Goal: Information Seeking & Learning: Learn about a topic

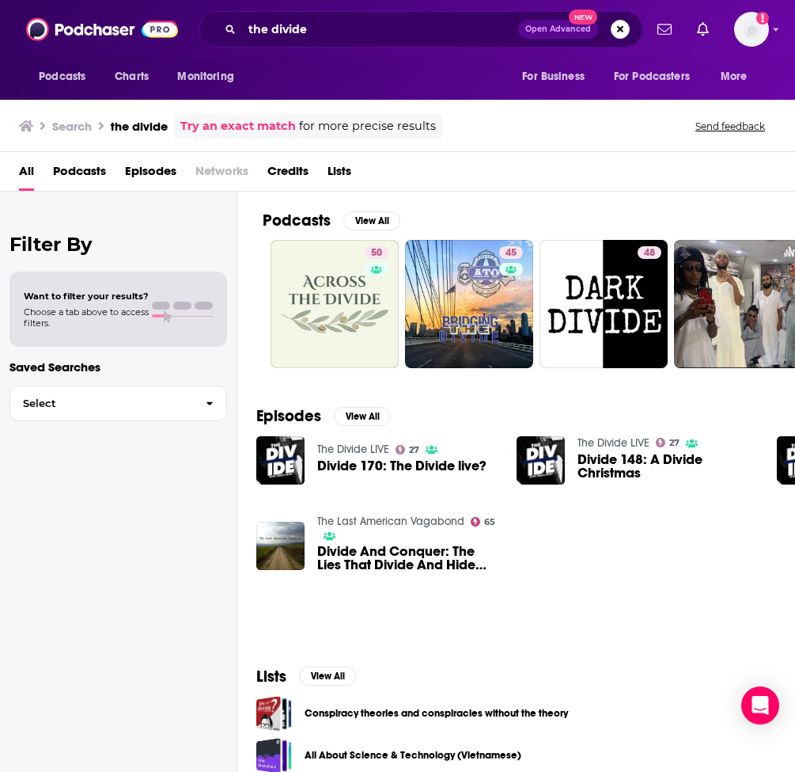
click at [344, 59] on div "Podcasts Charts Monitoring For Business For Podcasters More" at bounding box center [397, 79] width 795 height 41
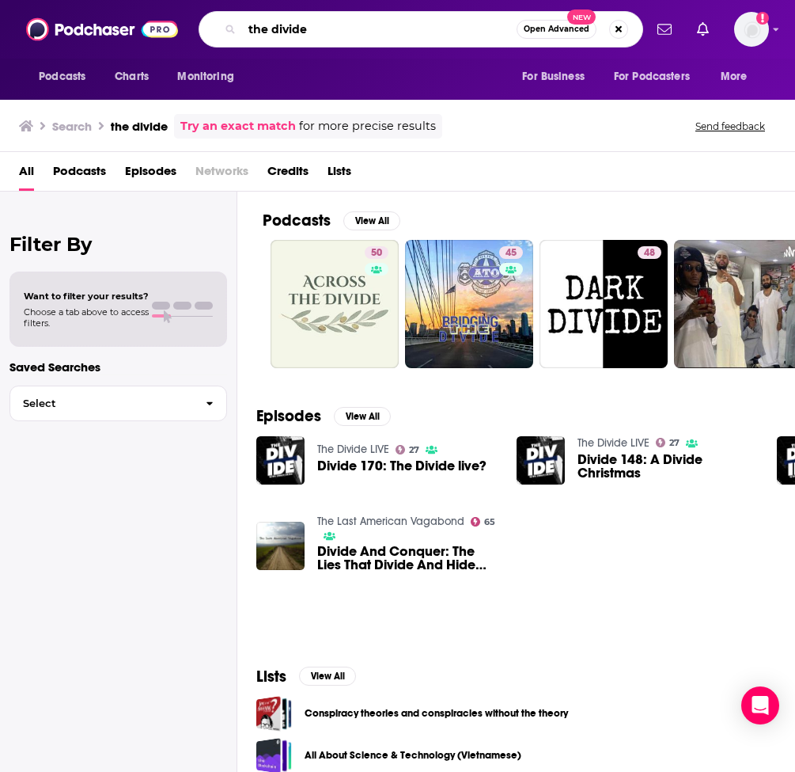
click at [351, 39] on input "the divide" at bounding box center [379, 29] width 275 height 25
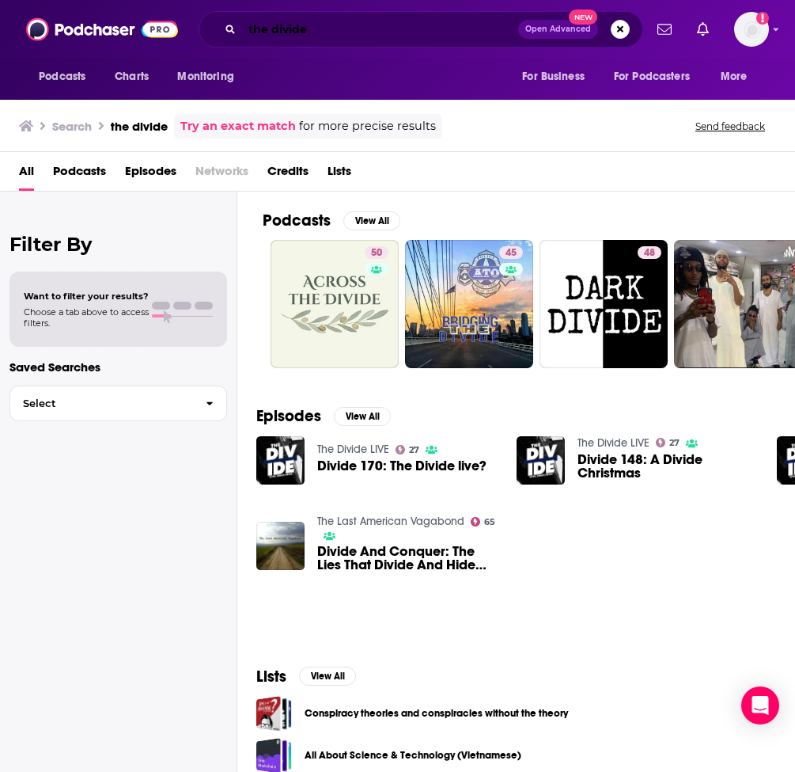
click at [275, 28] on input "the divide" at bounding box center [380, 29] width 276 height 25
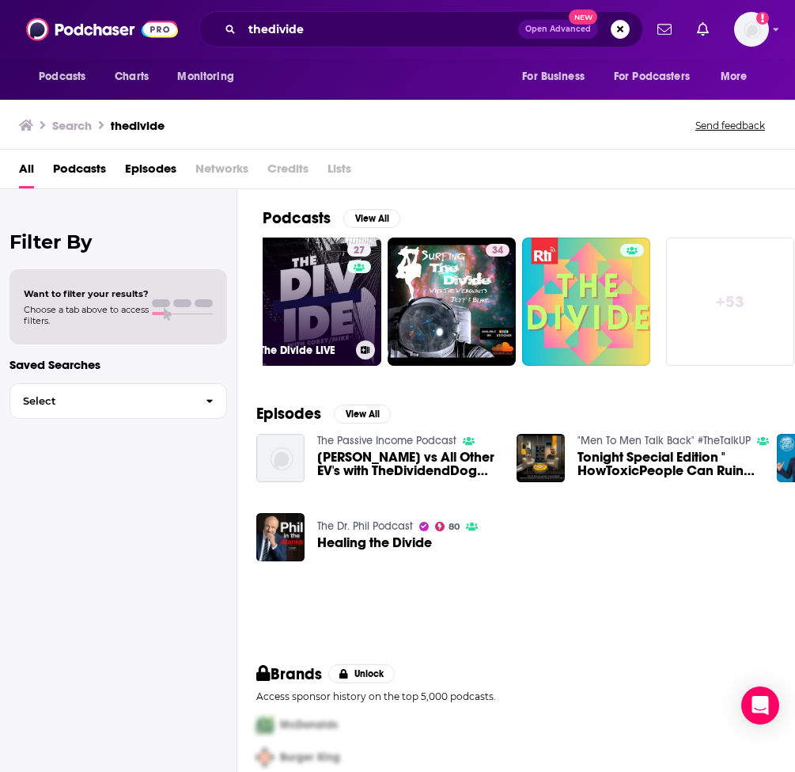
scroll to position [0, 40]
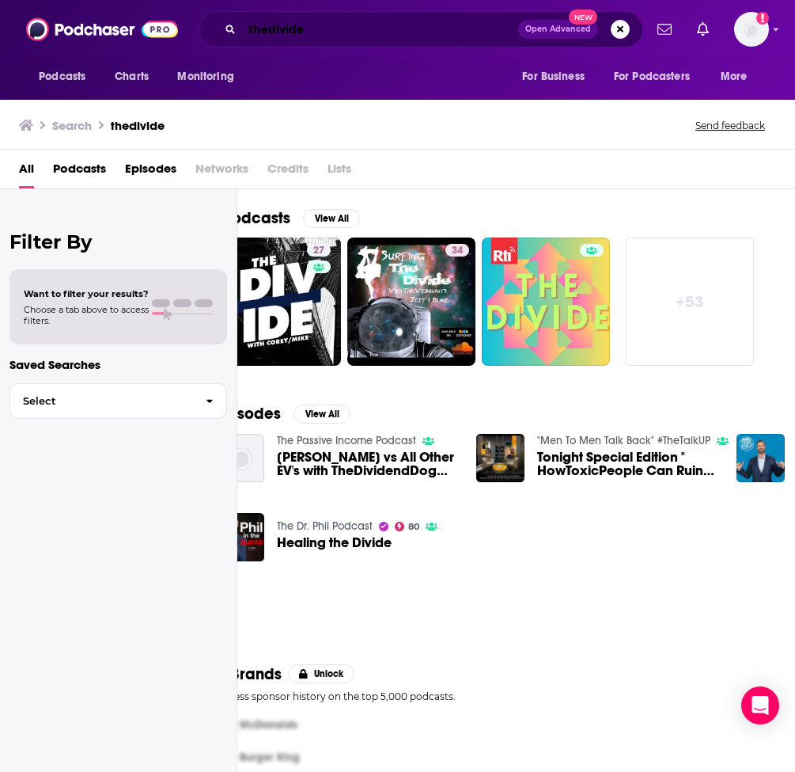
click at [320, 35] on input "thedivide" at bounding box center [380, 29] width 276 height 25
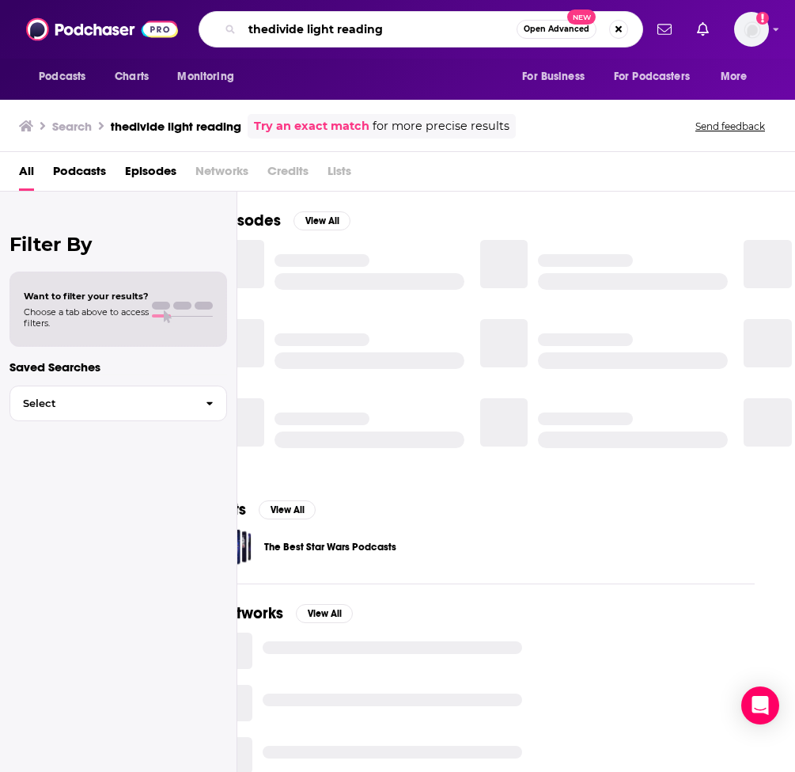
click at [270, 36] on input "thedivide light reading" at bounding box center [379, 29] width 275 height 25
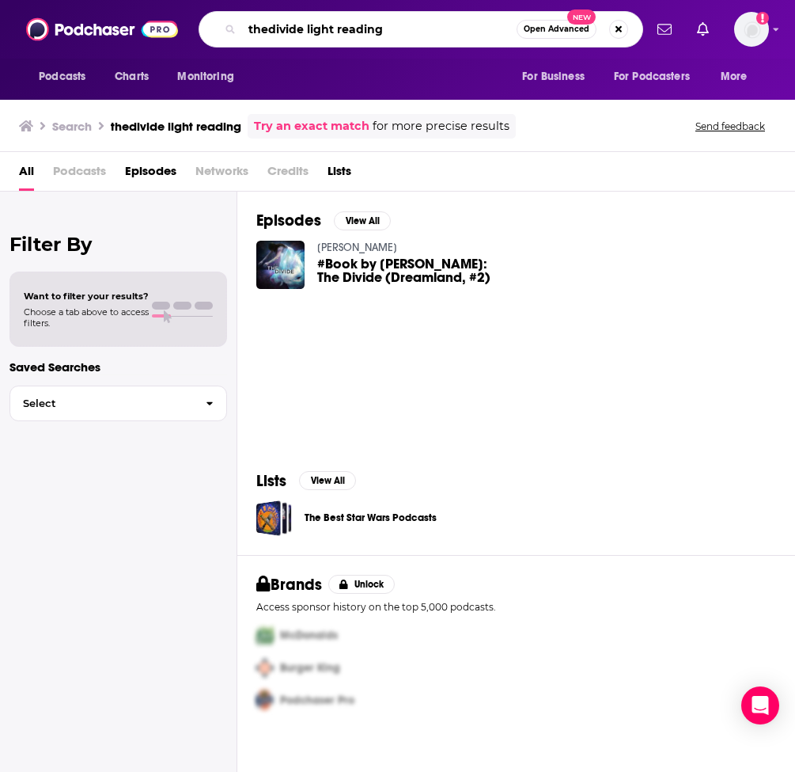
click at [273, 31] on input "thedivide light reading" at bounding box center [379, 29] width 275 height 25
type input "the divide light reading"
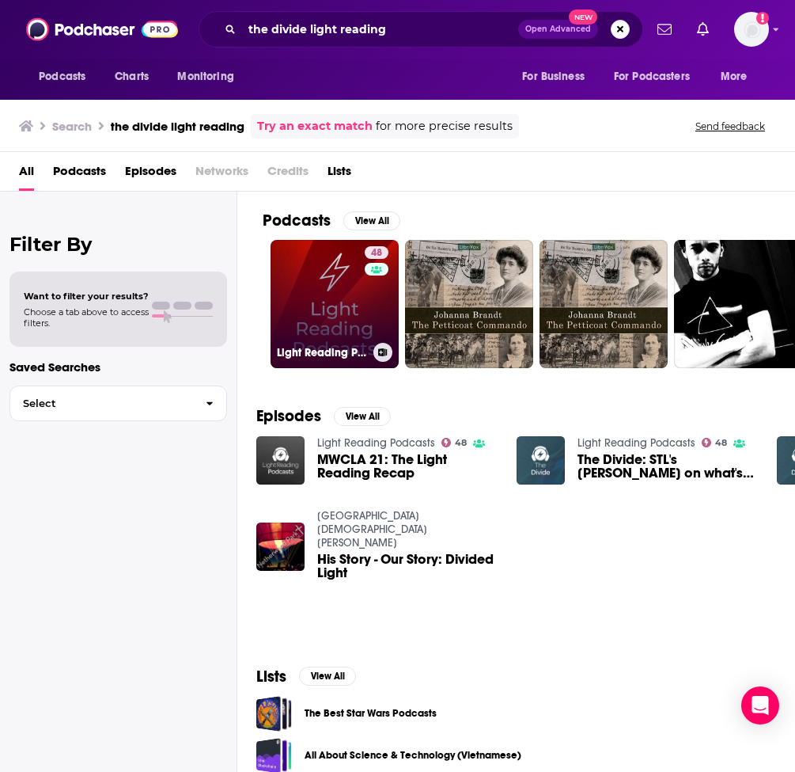
click at [347, 290] on link "48 Light Reading Podcasts" at bounding box center [335, 304] width 128 height 128
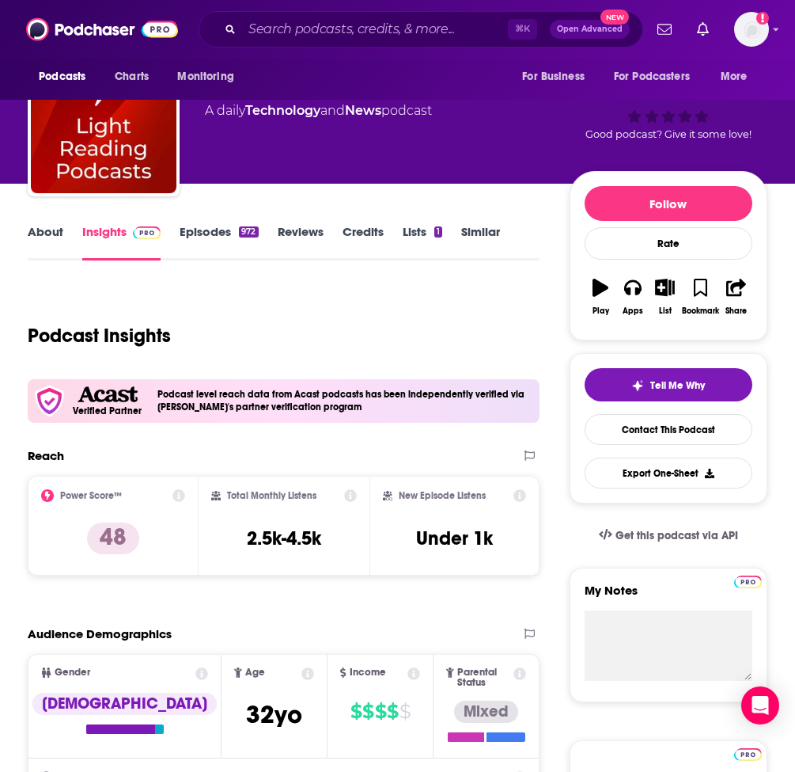
scroll to position [59, 0]
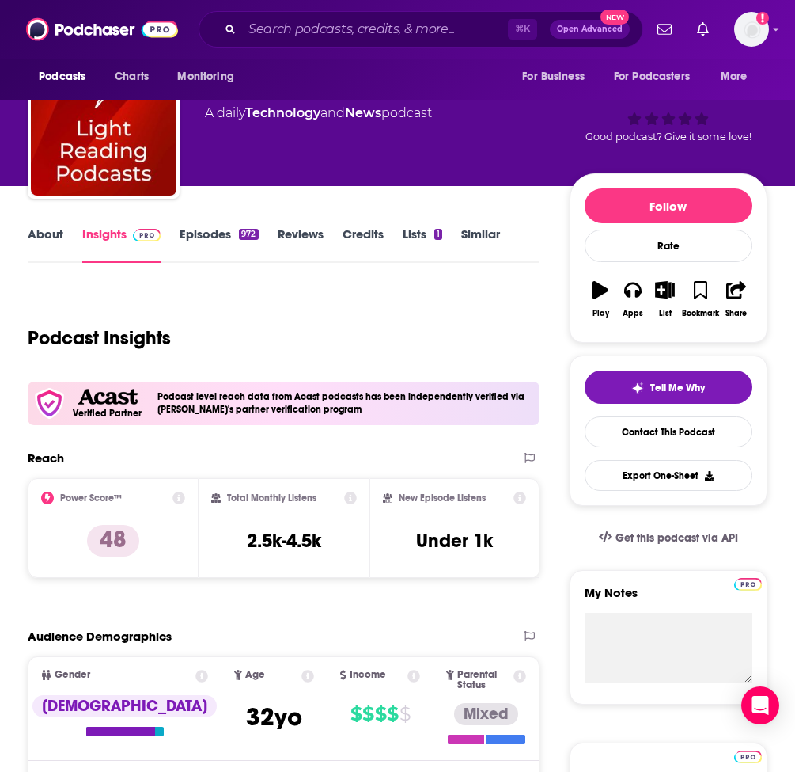
click at [205, 226] on link "Episodes 972" at bounding box center [219, 244] width 78 height 36
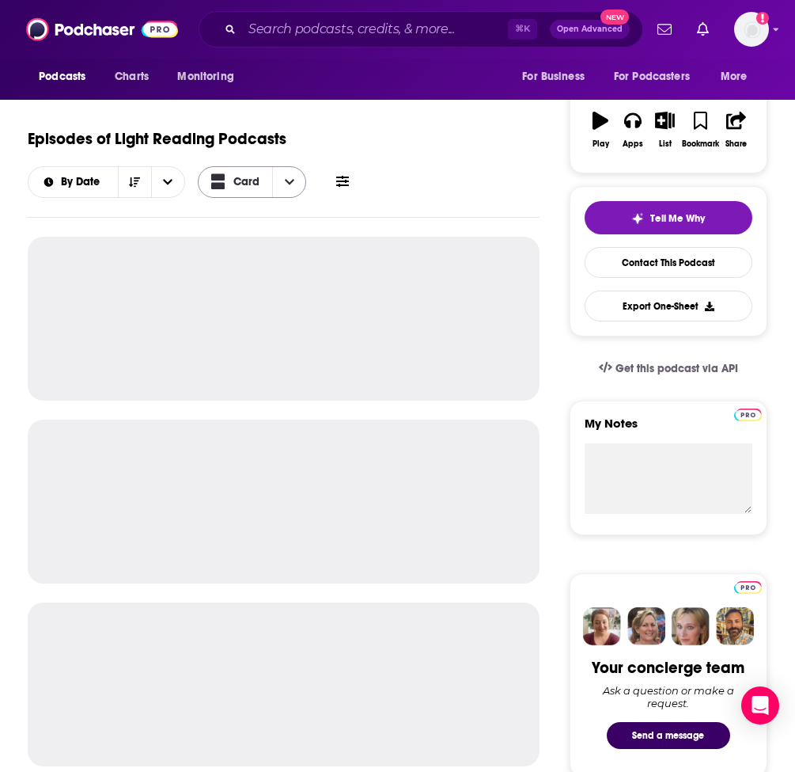
scroll to position [237, 0]
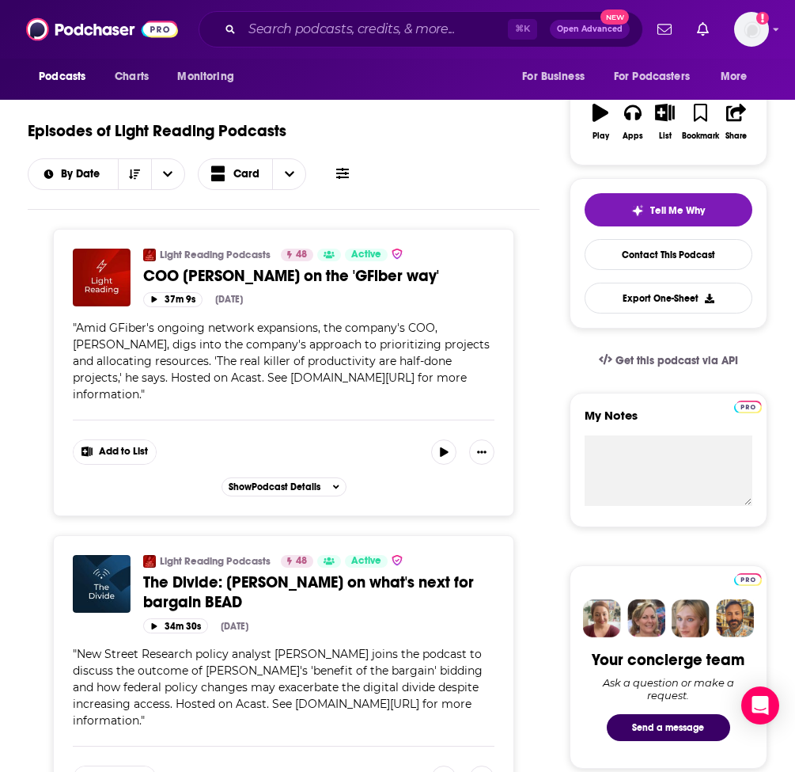
click at [185, 572] on span "The Divide: [PERSON_NAME] on what's next for bargain BEAD" at bounding box center [308, 592] width 331 height 40
